Goal: Share content

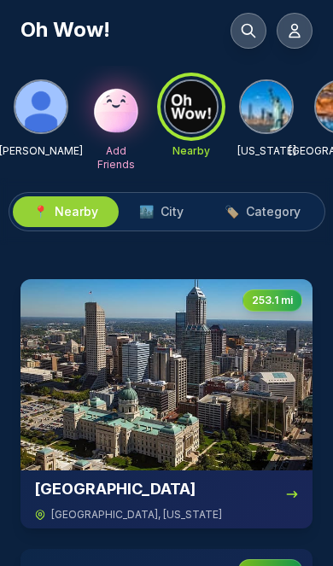
scroll to position [1, 0]
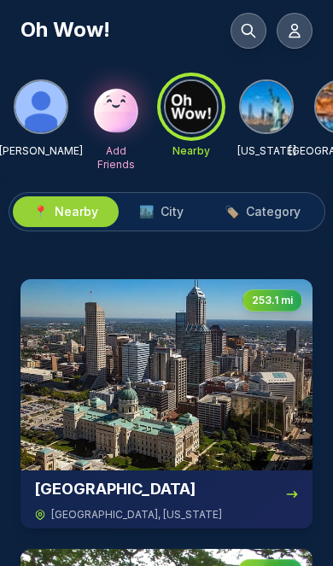
click at [186, 206] on button "🏙️ City" at bounding box center [161, 211] width 85 height 31
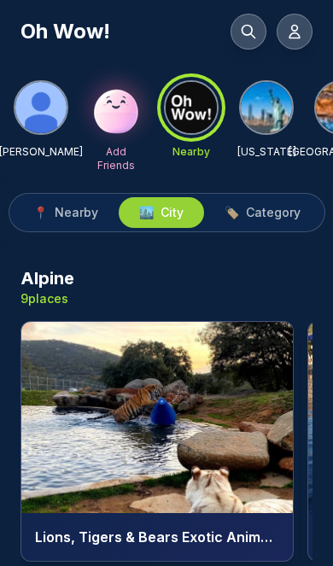
click at [87, 205] on span "Nearby" at bounding box center [77, 212] width 44 height 17
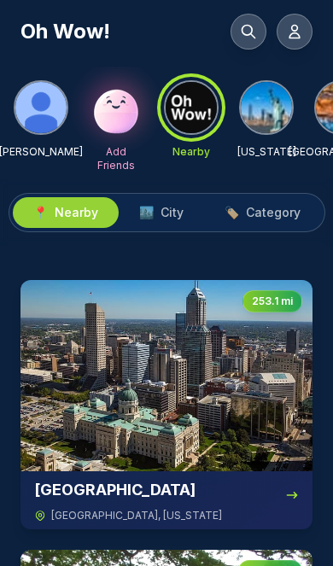
click at [201, 377] on img at bounding box center [166, 375] width 292 height 191
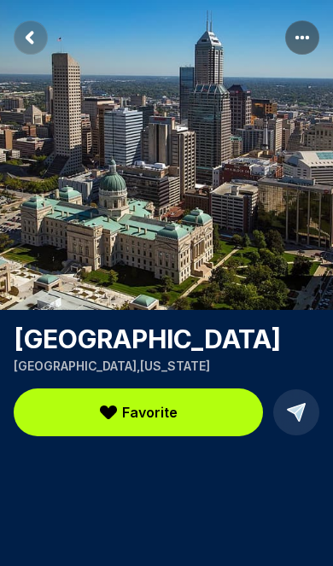
click at [294, 404] on icon at bounding box center [296, 412] width 24 height 24
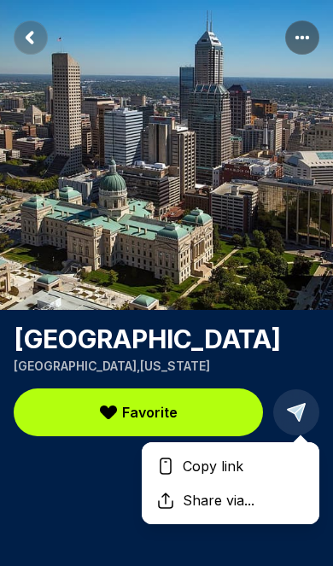
click at [223, 497] on span "Share via..." at bounding box center [218, 500] width 85 height 20
